Goal: Transaction & Acquisition: Purchase product/service

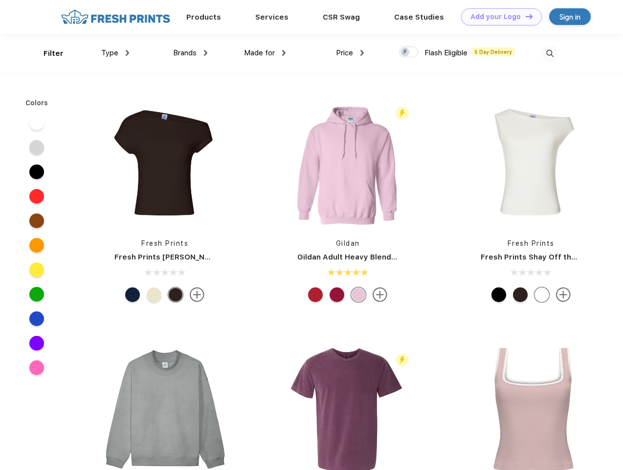
click at [498, 17] on link "Add your Logo Design Tool" at bounding box center [501, 16] width 81 height 17
click at [0, 0] on div "Design Tool" at bounding box center [0, 0] width 0 height 0
click at [525, 16] on link "Add your Logo Design Tool" at bounding box center [501, 16] width 81 height 17
click at [47, 53] on div "Filter" at bounding box center [54, 53] width 20 height 11
click at [115, 53] on span "Type" at bounding box center [109, 52] width 17 height 9
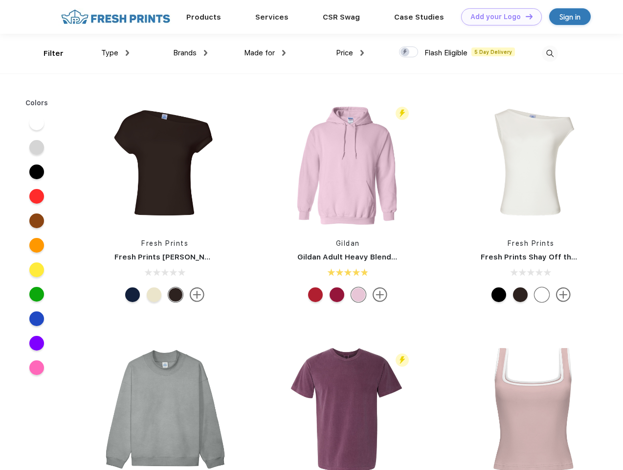
click at [190, 53] on span "Brands" at bounding box center [184, 52] width 23 height 9
click at [265, 53] on span "Made for" at bounding box center [259, 52] width 31 height 9
click at [350, 53] on span "Price" at bounding box center [344, 52] width 17 height 9
click at [409, 52] on div at bounding box center [408, 51] width 19 height 11
click at [406, 52] on input "checkbox" at bounding box center [402, 49] width 6 height 6
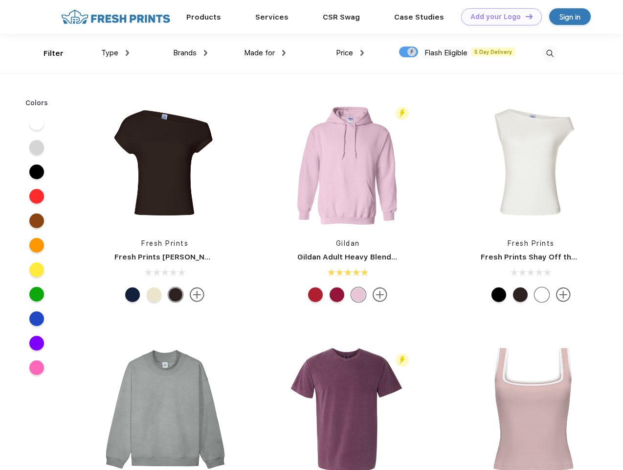
click at [550, 53] on img at bounding box center [550, 54] width 16 height 16
